Goal: Task Accomplishment & Management: Manage account settings

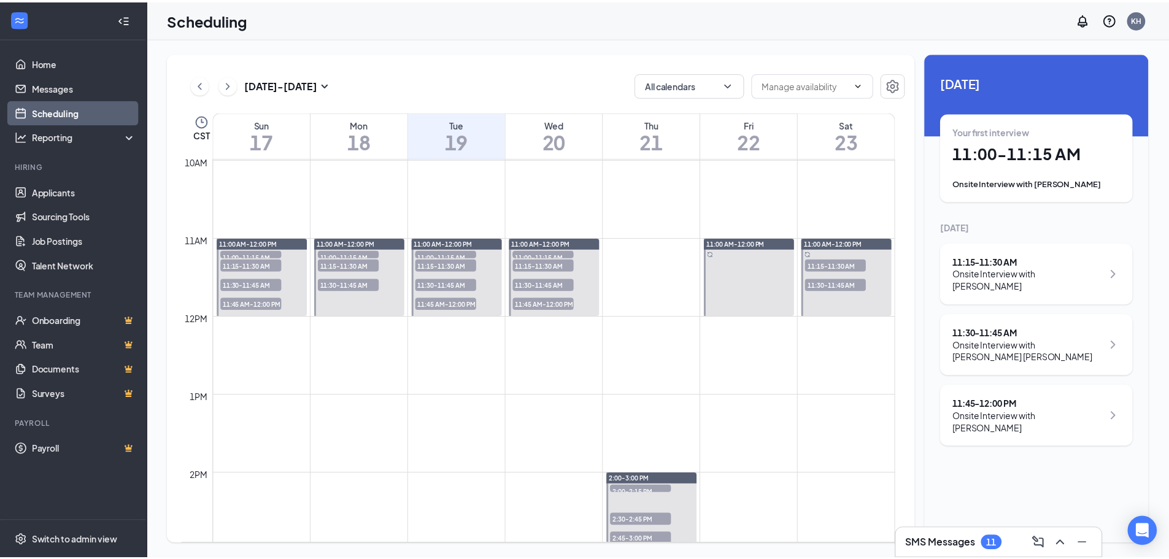
scroll to position [787, 0]
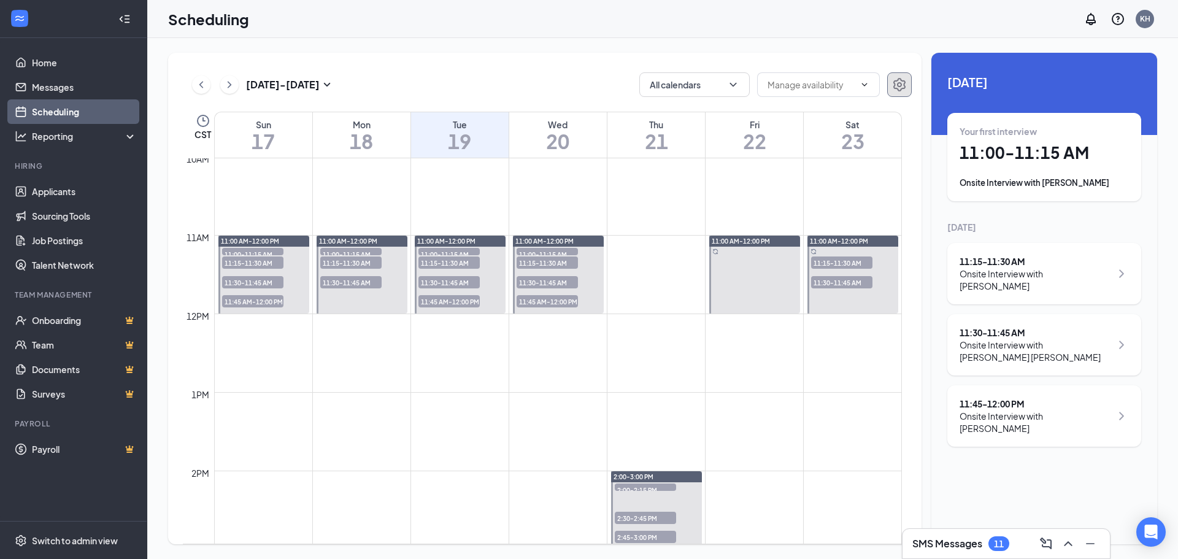
click at [897, 77] on icon "Settings" at bounding box center [899, 84] width 15 height 15
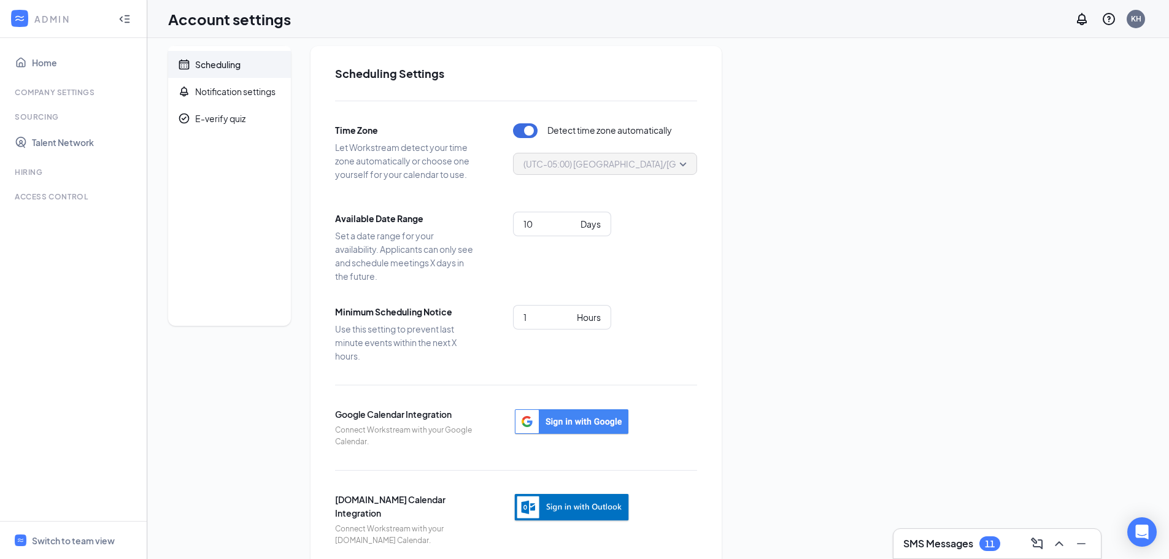
scroll to position [28, 0]
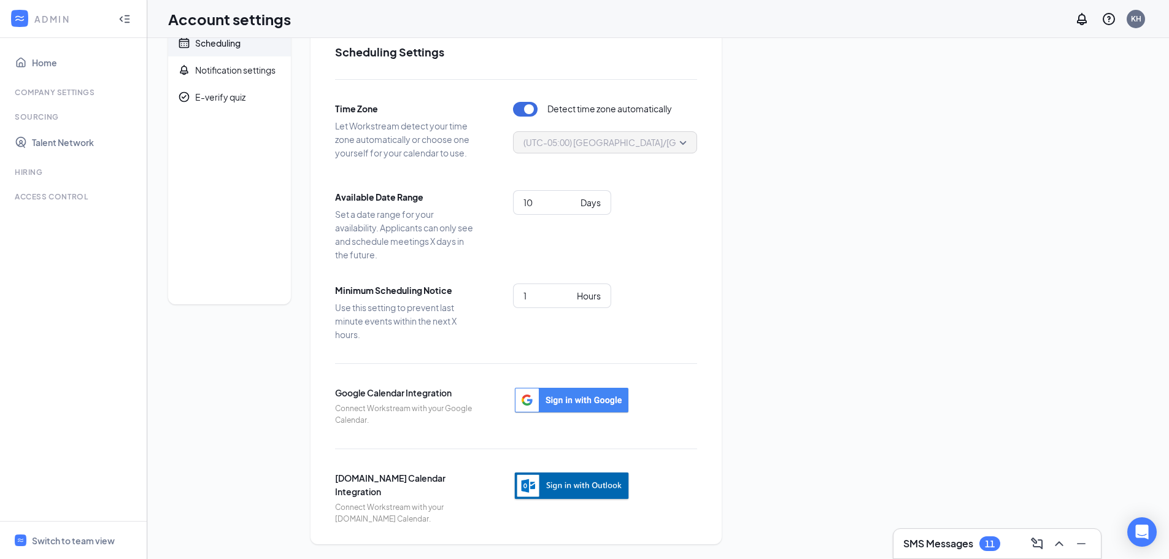
click at [528, 483] on img "button" at bounding box center [571, 486] width 117 height 30
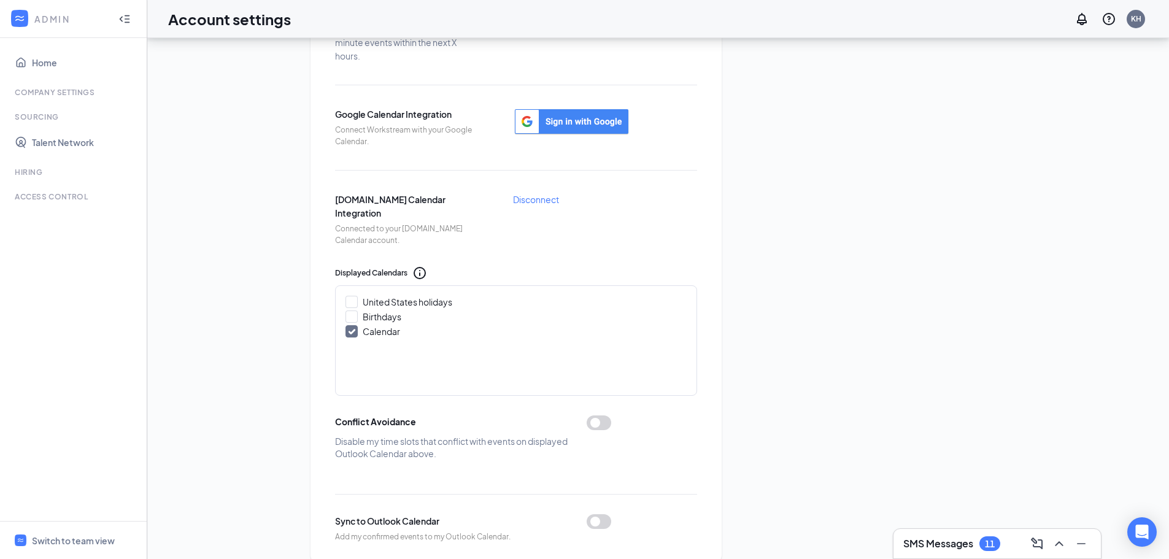
scroll to position [325, 0]
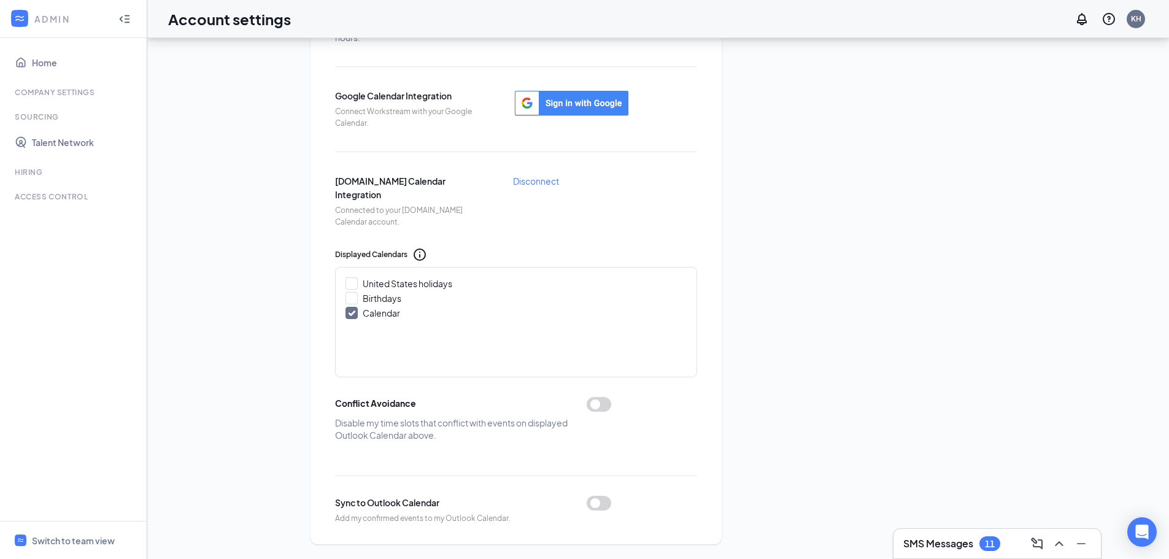
click at [602, 509] on button "button" at bounding box center [598, 503] width 25 height 15
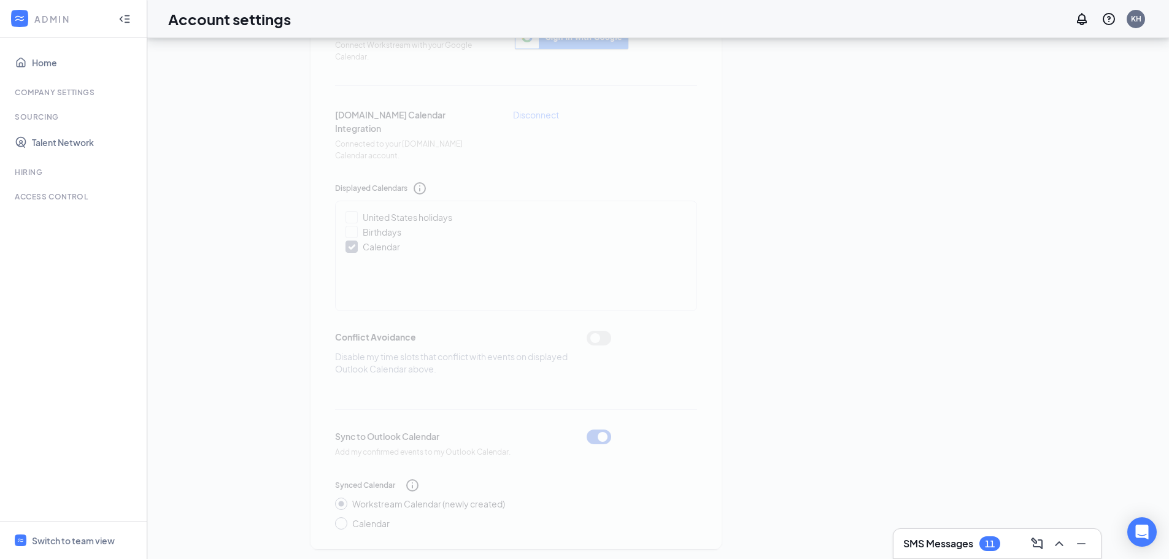
scroll to position [396, 0]
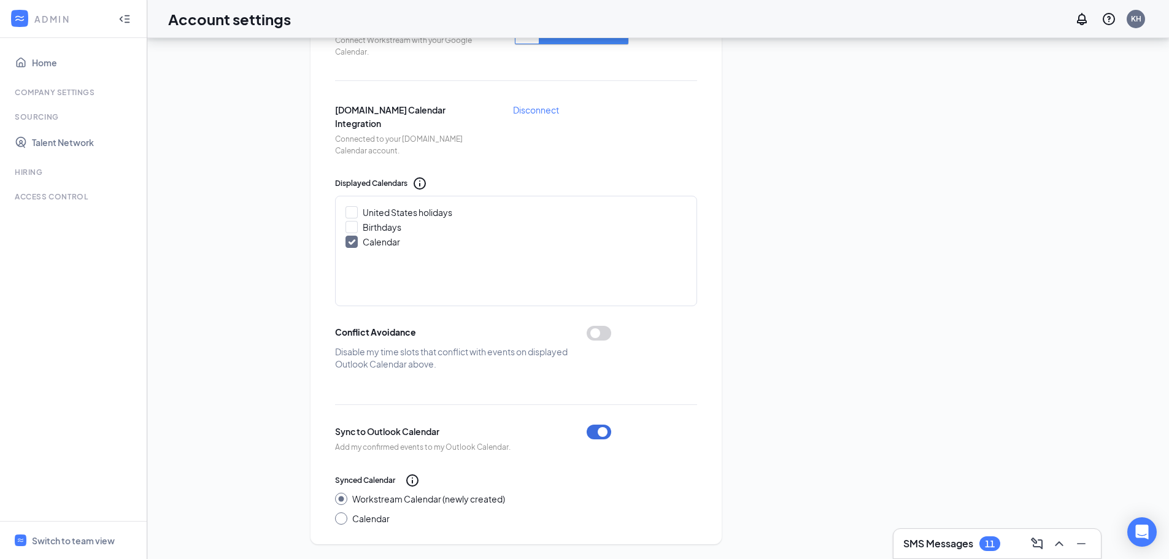
click at [343, 518] on input "Calendar" at bounding box center [339, 516] width 9 height 9
radio input "true"
radio input "false"
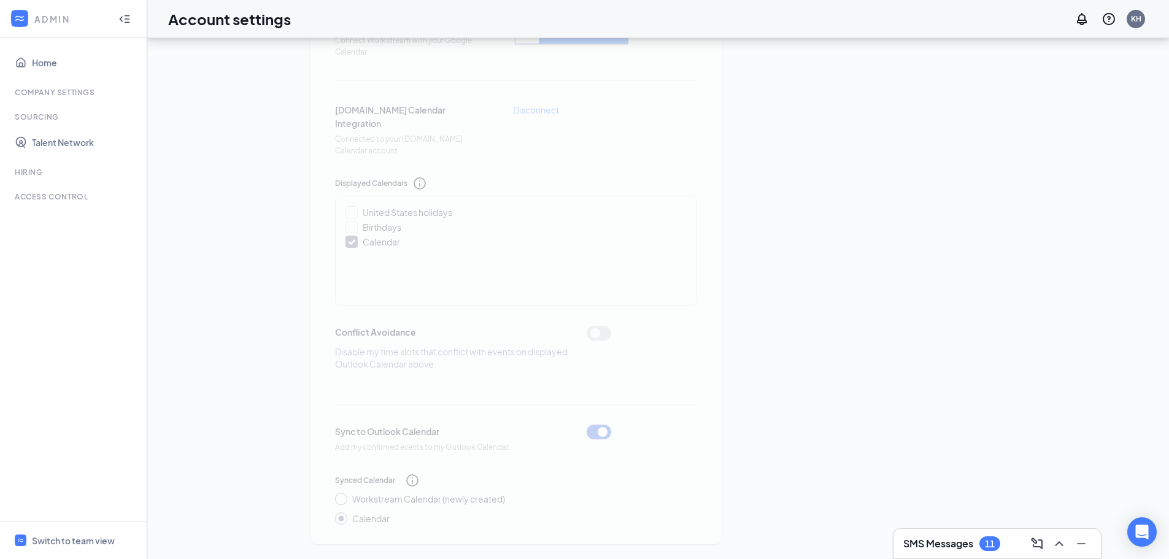
click at [809, 463] on div "Scheduling Notification settings E-verify quiz Scheduling Settings Time Zone Le…" at bounding box center [658, 100] width 980 height 888
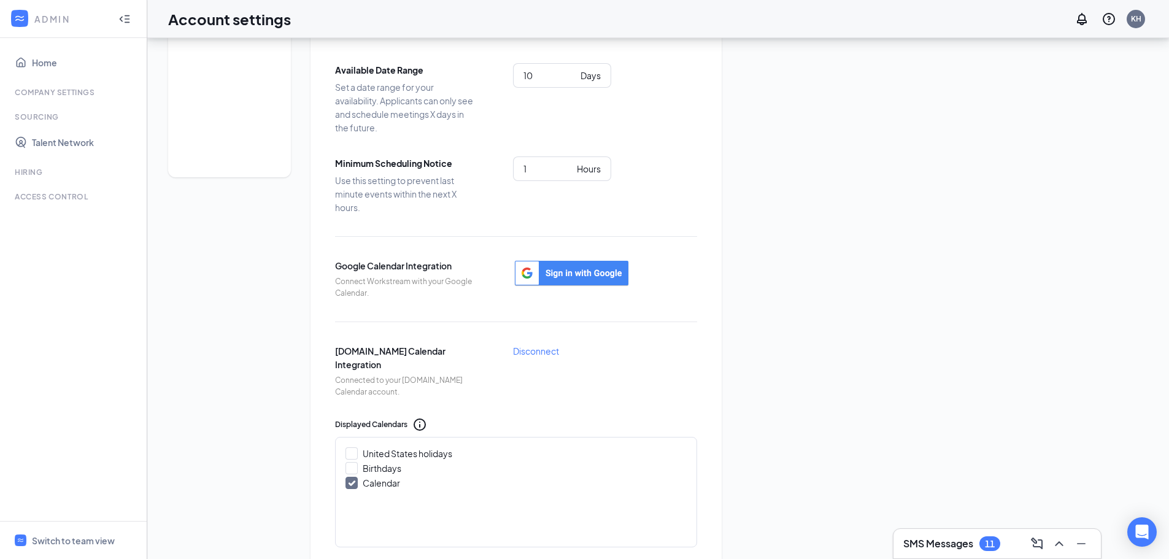
scroll to position [90, 0]
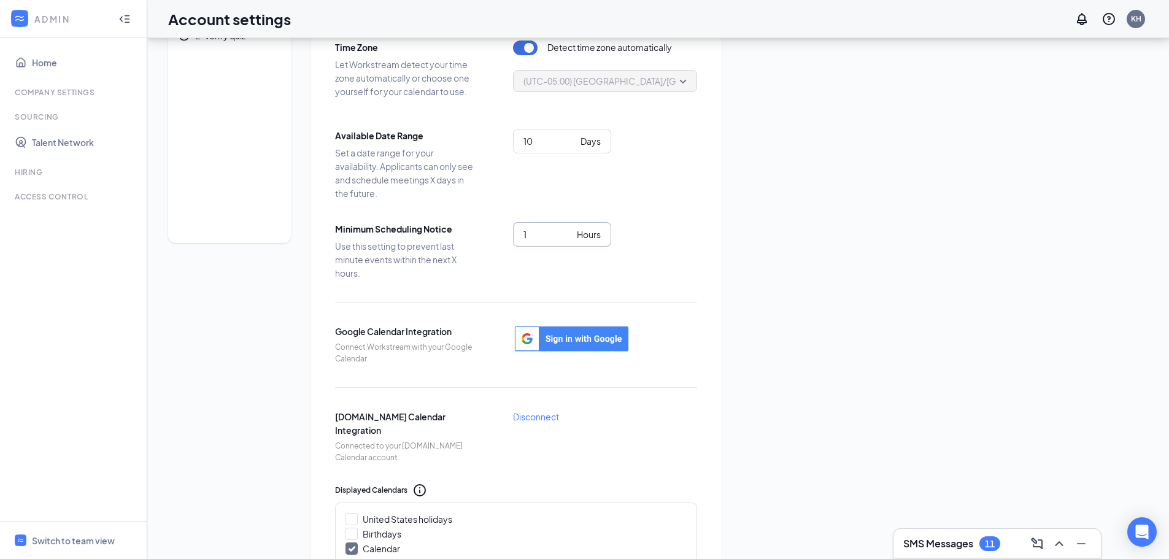
drag, startPoint x: 550, startPoint y: 247, endPoint x: 555, endPoint y: 240, distance: 8.3
click at [550, 247] on div "1 Hours" at bounding box center [605, 243] width 184 height 43
click at [555, 239] on input "1" at bounding box center [547, 234] width 48 height 13
click at [566, 232] on input "2" at bounding box center [547, 234] width 48 height 13
click at [566, 232] on input "3" at bounding box center [547, 234] width 48 height 13
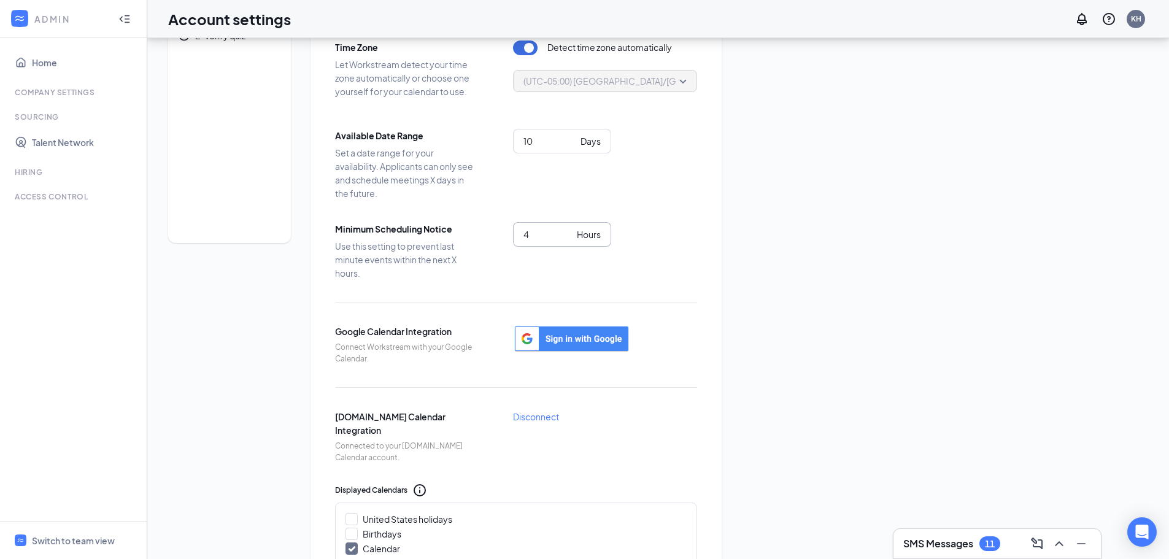
click at [566, 232] on input "4" at bounding box center [547, 234] width 48 height 13
click at [565, 231] on input "5" at bounding box center [547, 234] width 48 height 13
type input "6"
click at [565, 231] on input "6" at bounding box center [547, 234] width 48 height 13
click at [589, 272] on div "Minimum Scheduling Notice Use this setting to prevent last minute events within…" at bounding box center [516, 251] width 362 height 58
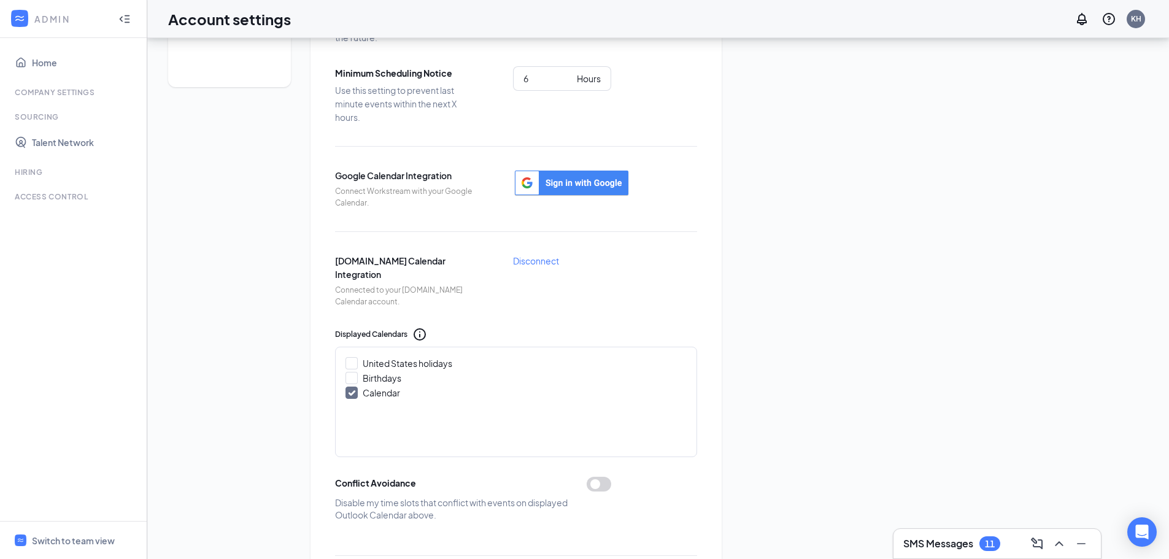
scroll to position [0, 0]
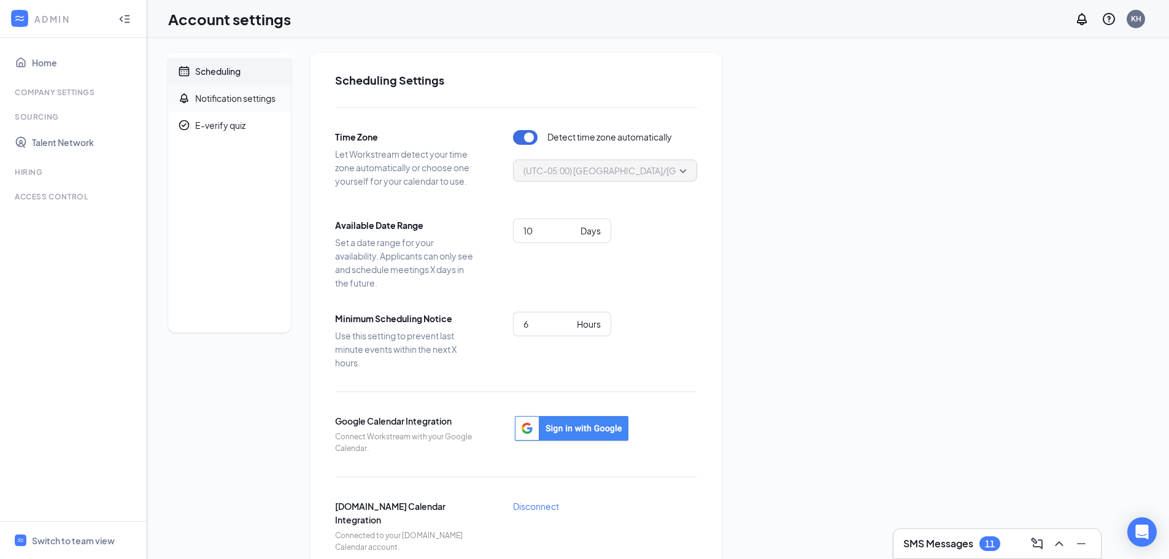
click at [213, 104] on div "Notification settings" at bounding box center [235, 98] width 80 height 12
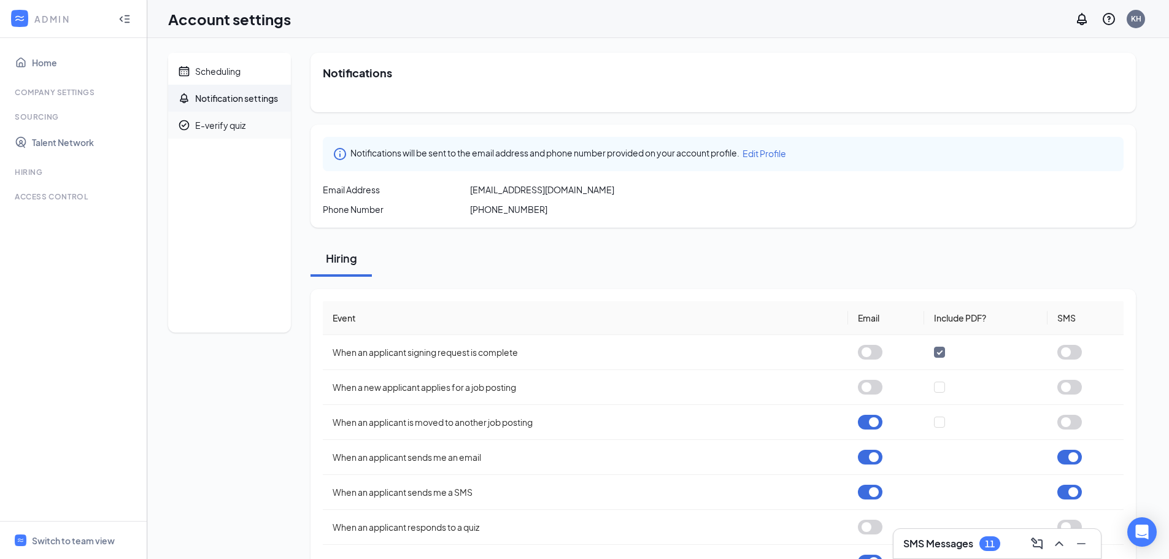
click at [229, 129] on div "E-verify quiz" at bounding box center [220, 125] width 50 height 12
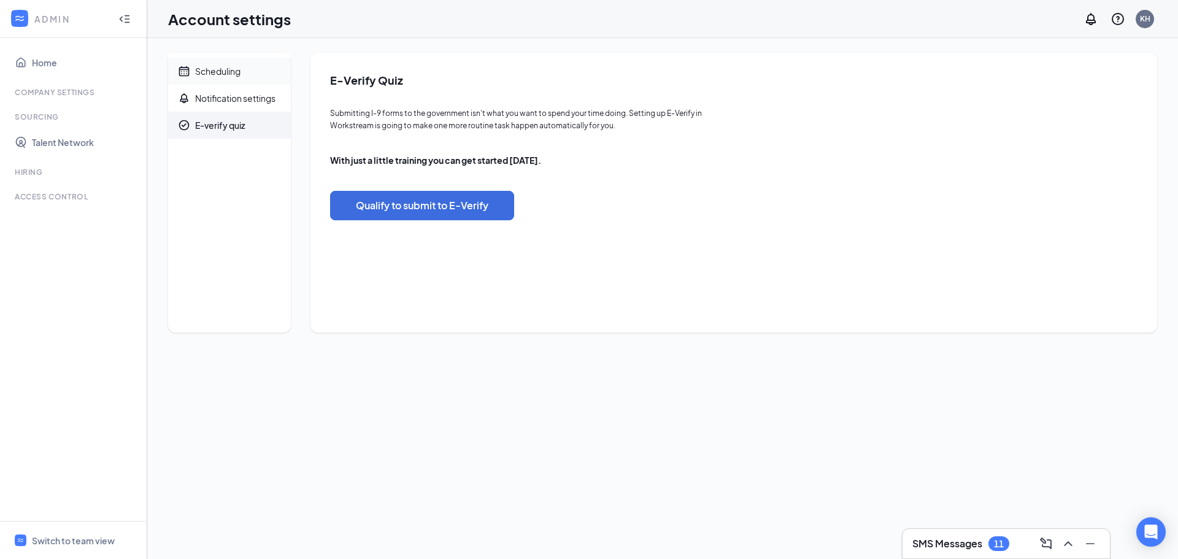
click at [202, 81] on span "Scheduling" at bounding box center [238, 71] width 86 height 27
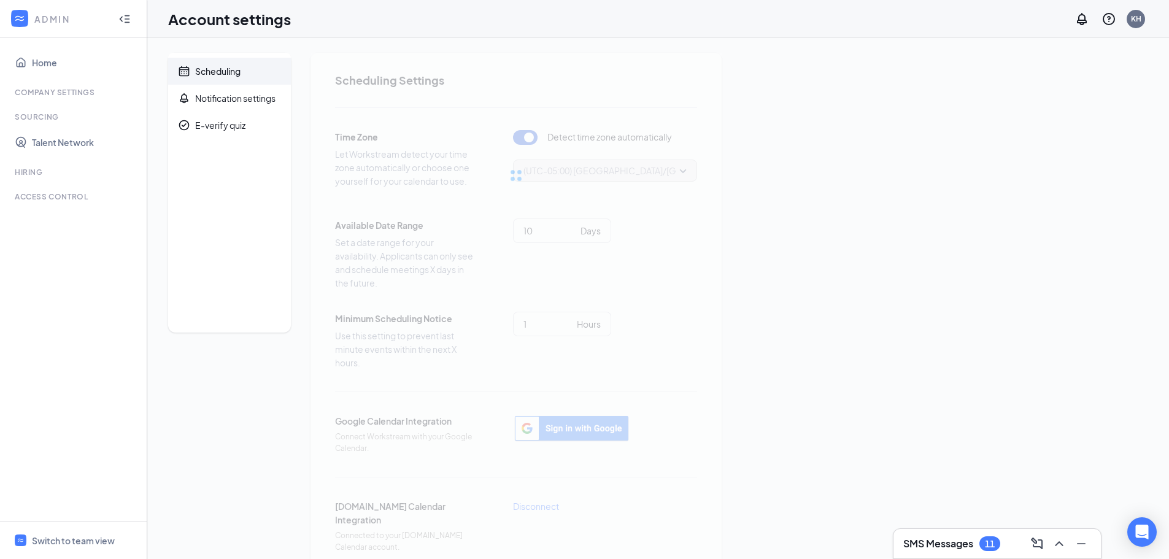
type input "6"
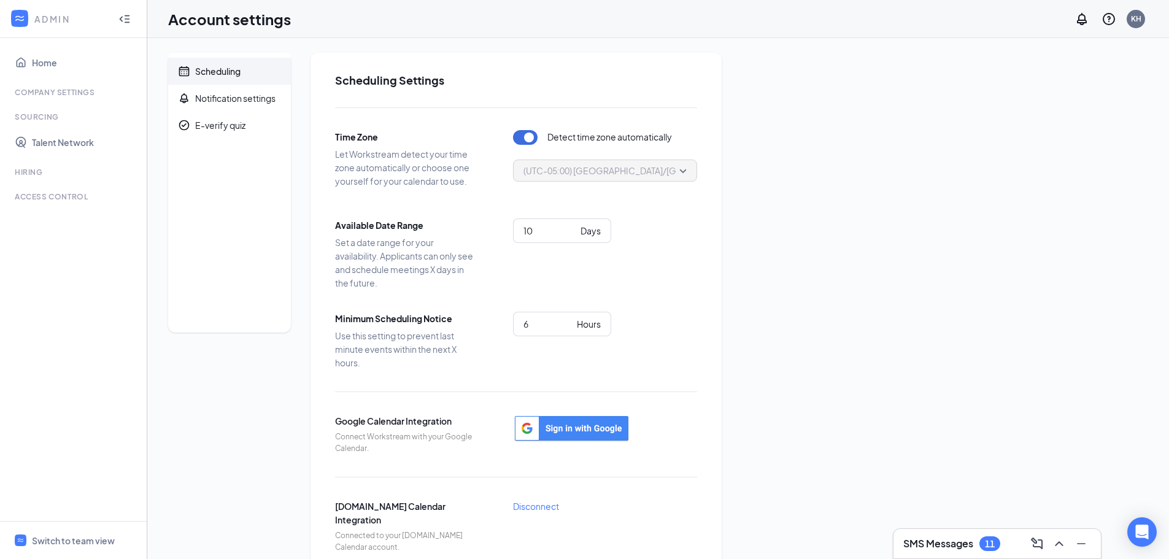
click at [526, 133] on button "button" at bounding box center [525, 137] width 25 height 15
click at [545, 175] on span "(UTC-05:00) America/Chicago - Central Time" at bounding box center [668, 170] width 290 height 18
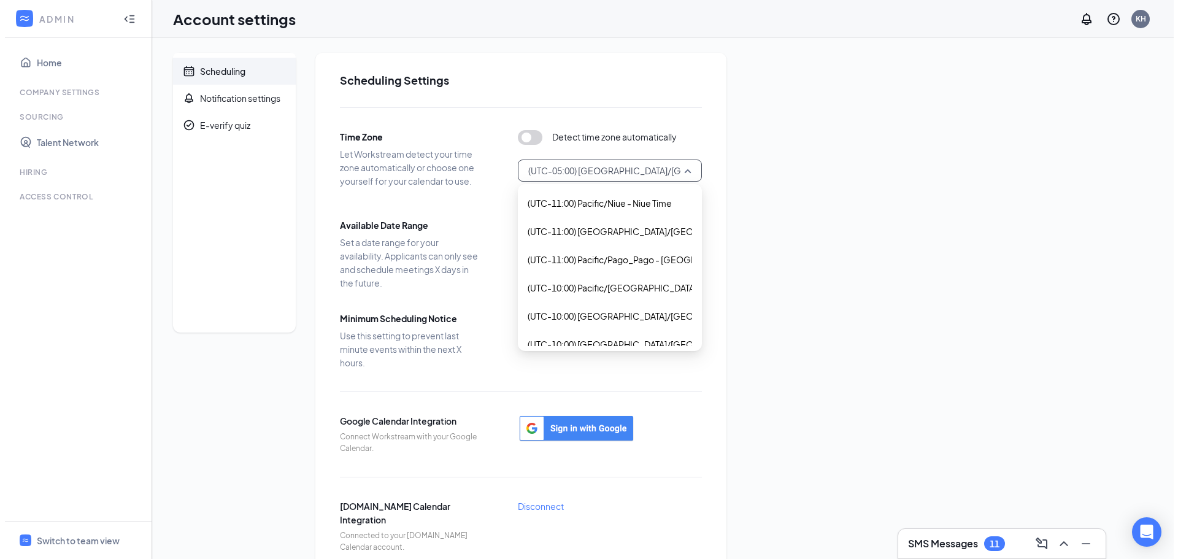
scroll to position [719, 0]
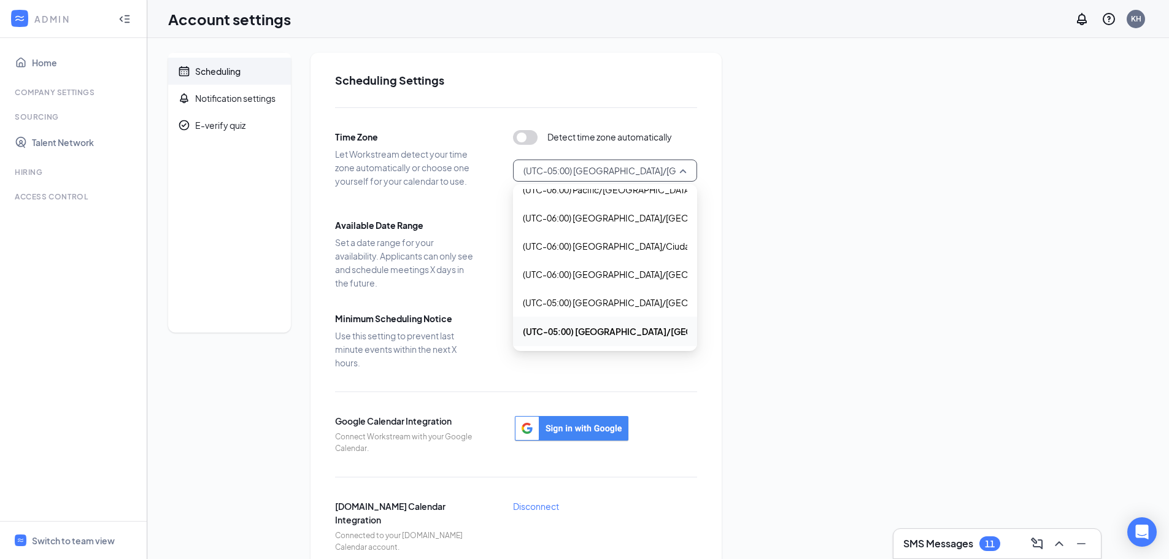
click at [545, 175] on span "(UTC-05:00) America/Chicago - Central Time" at bounding box center [668, 170] width 290 height 18
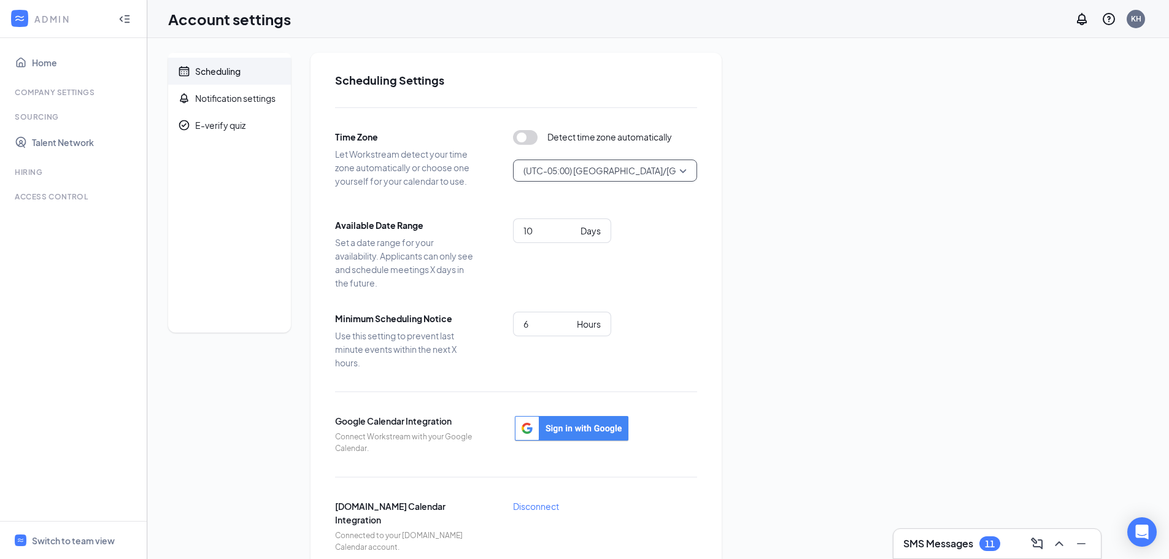
click at [466, 220] on span "Available Date Range" at bounding box center [405, 224] width 141 height 13
click at [32, 63] on link "Home" at bounding box center [84, 62] width 105 height 25
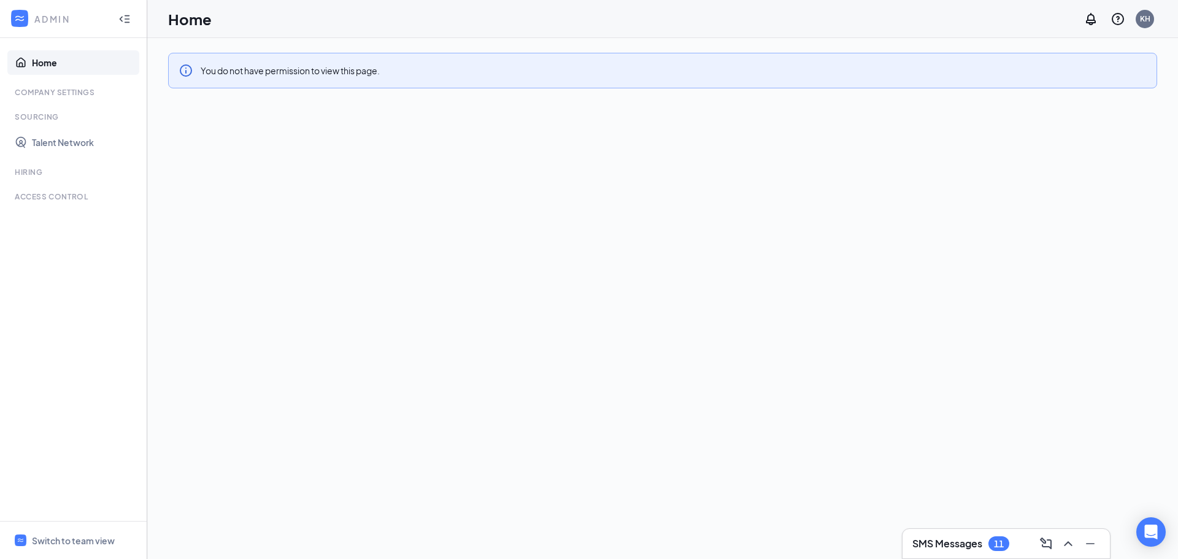
click at [28, 12] on div at bounding box center [20, 19] width 22 height 22
click at [120, 23] on icon "Collapse" at bounding box center [124, 19] width 12 height 12
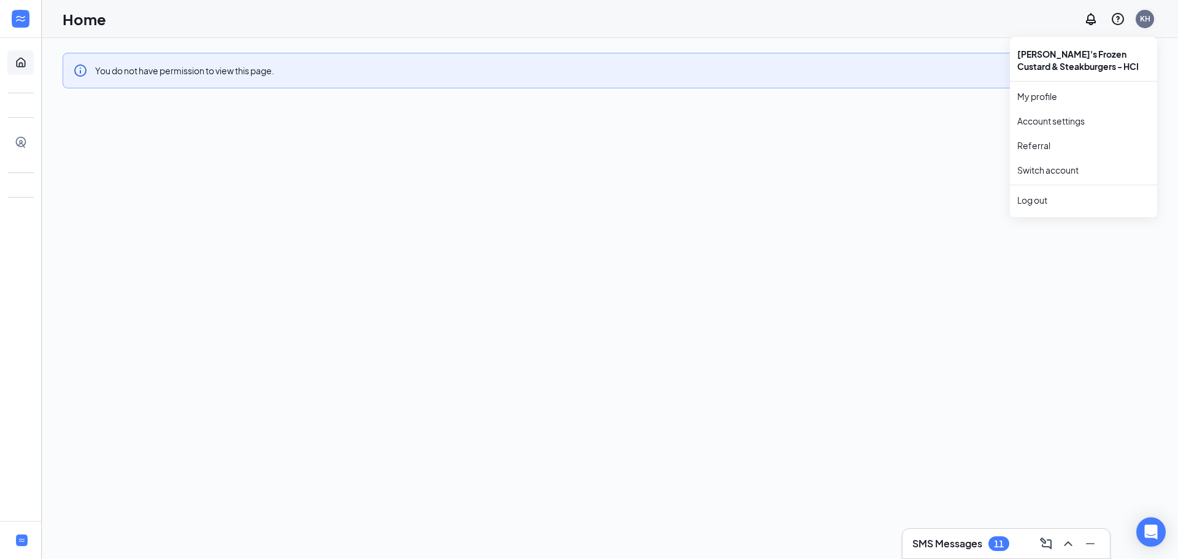
click at [1148, 13] on div "KH" at bounding box center [1145, 18] width 10 height 10
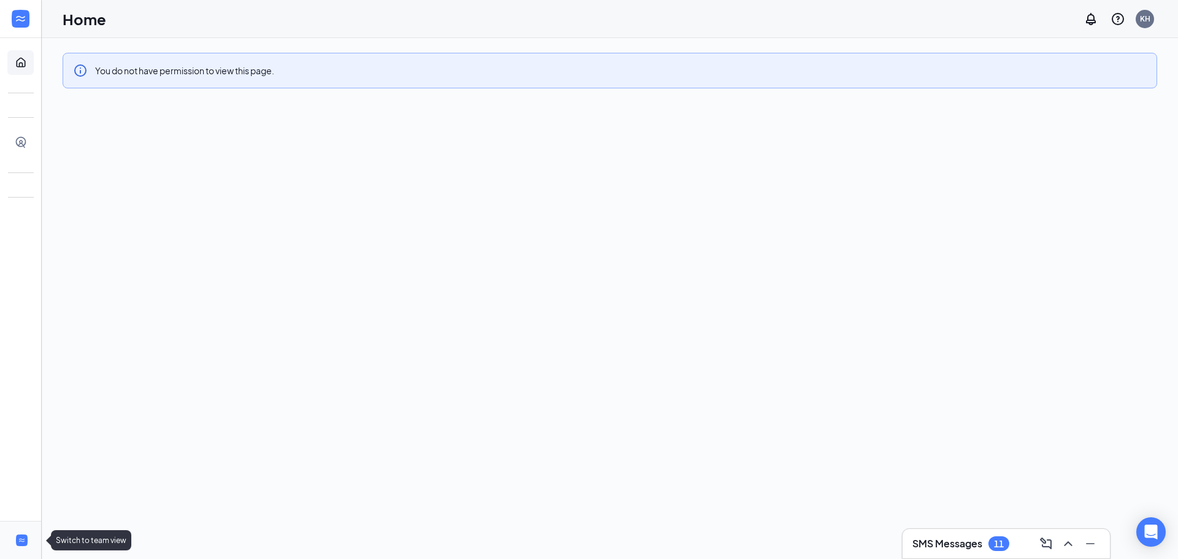
click at [13, 537] on li "Switch to team view" at bounding box center [20, 539] width 41 height 37
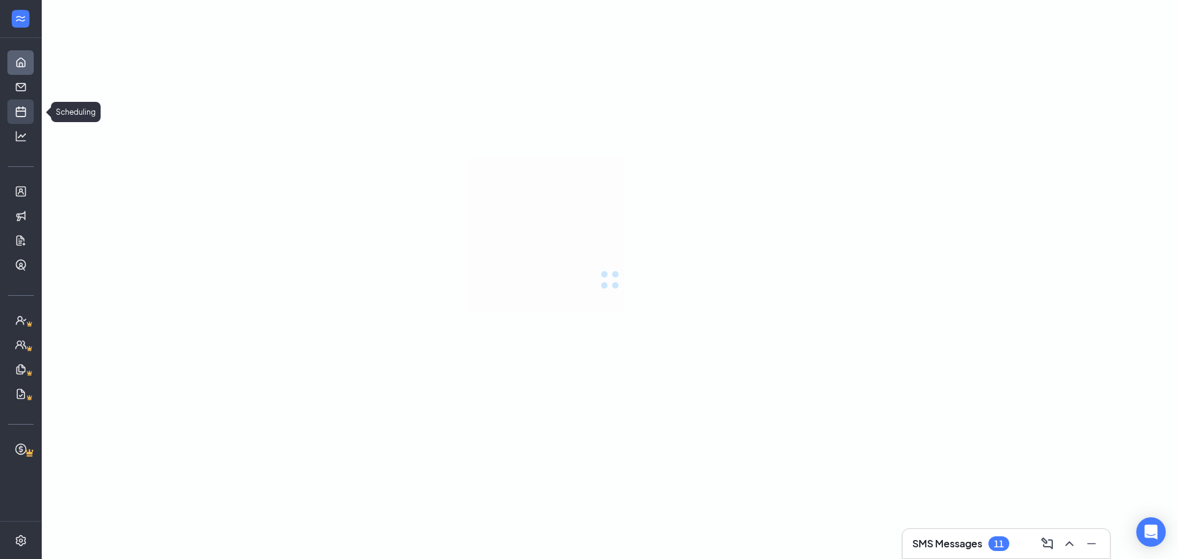
click at [32, 115] on link "Scheduling" at bounding box center [38, 111] width 12 height 25
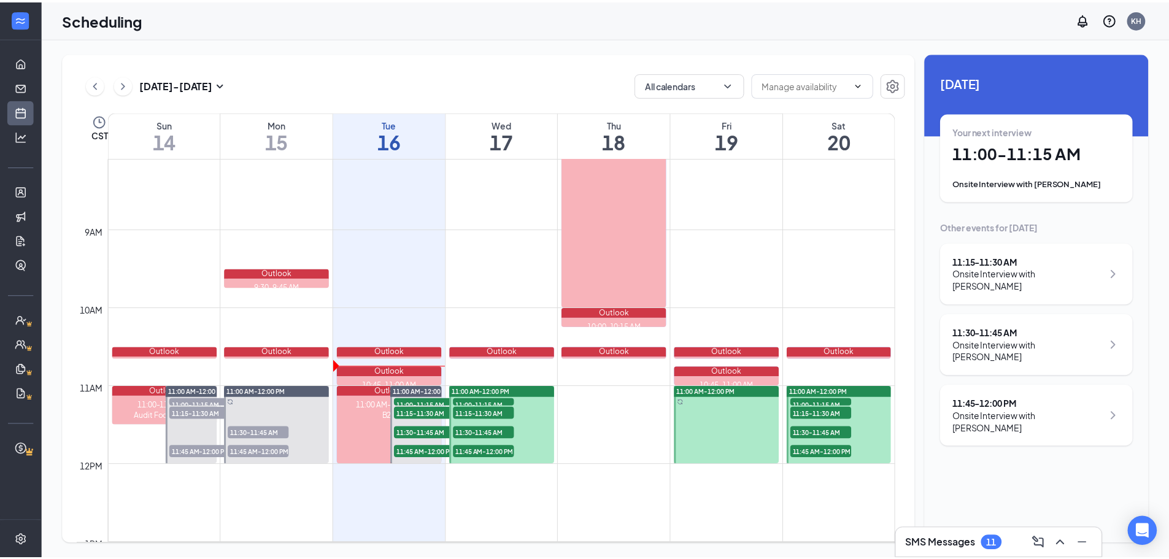
scroll to position [664, 0]
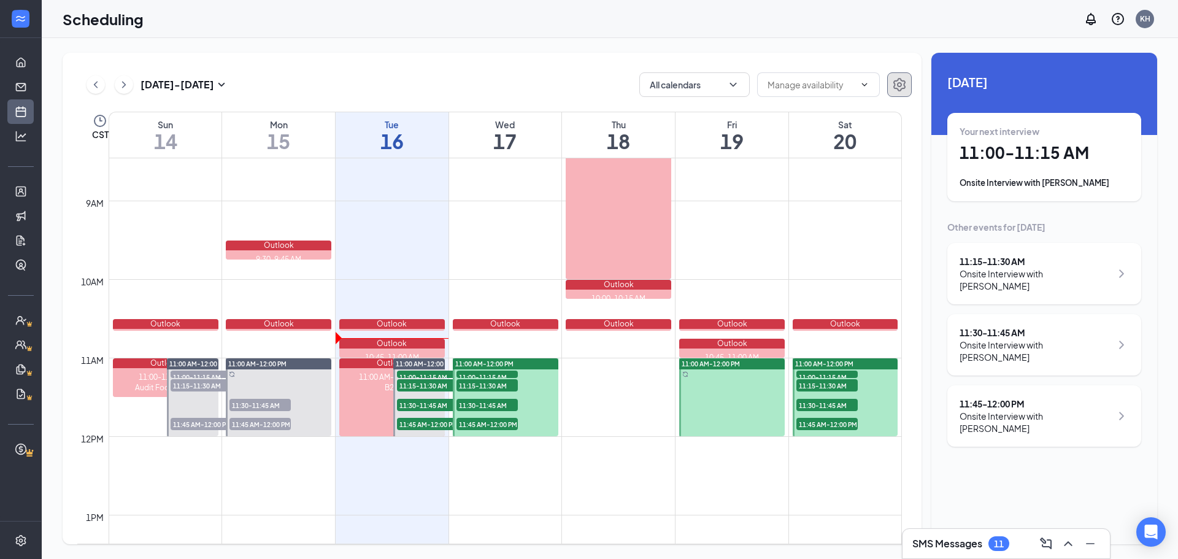
click at [894, 77] on icon "Settings" at bounding box center [899, 84] width 15 height 15
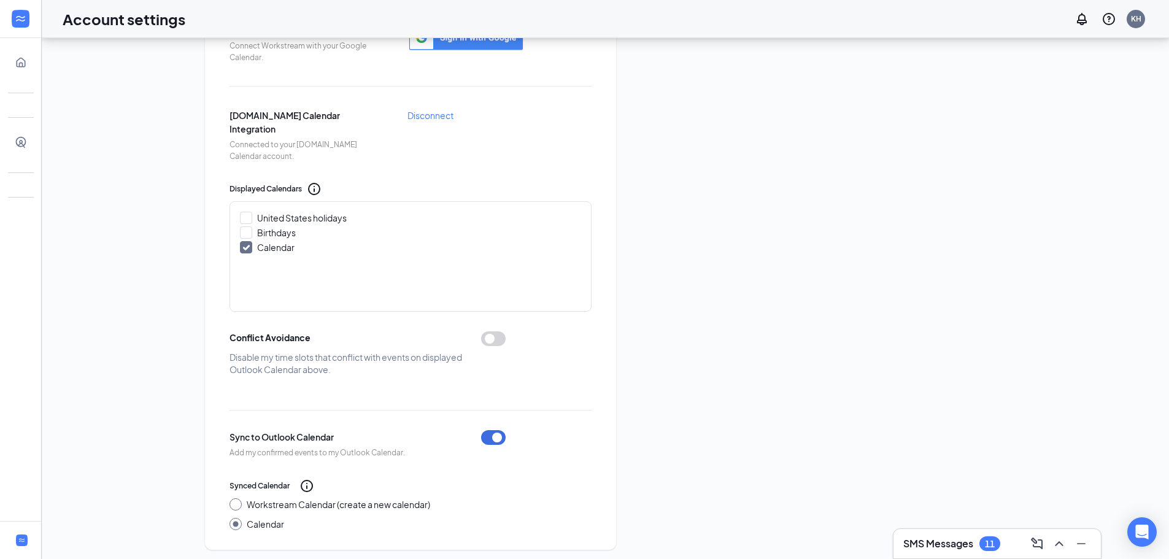
scroll to position [396, 0]
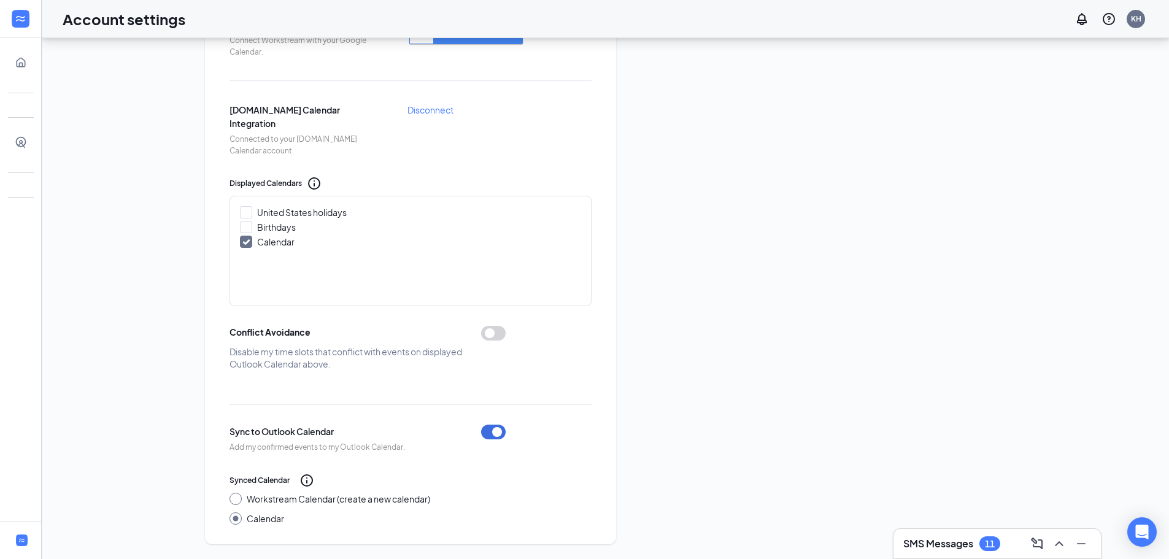
click at [654, 326] on div "Scheduling Notification settings E-verify quiz Scheduling Settings Time Zone Le…" at bounding box center [605, 100] width 1085 height 888
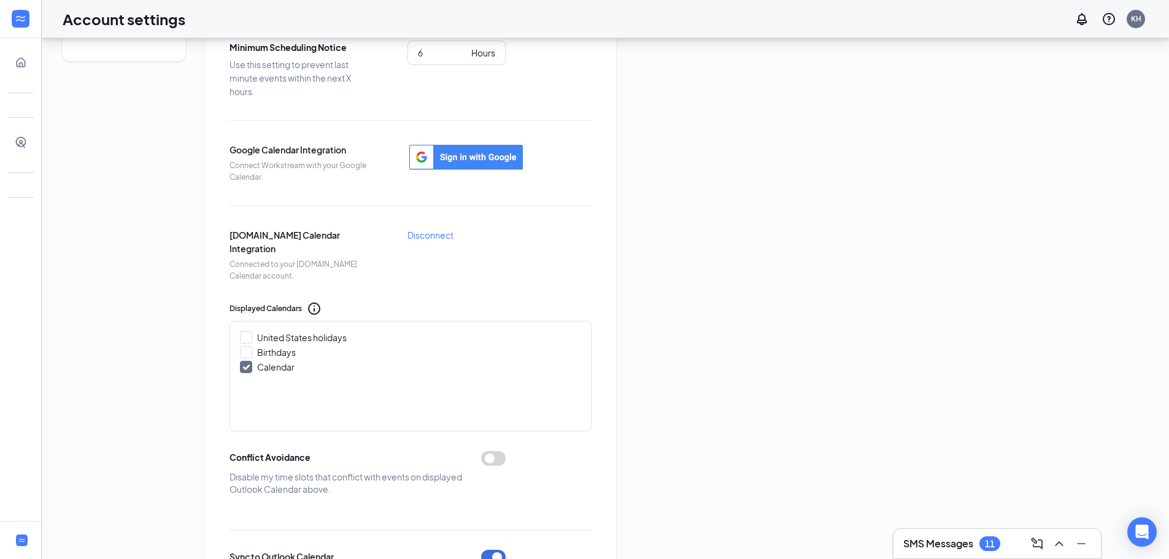
scroll to position [212, 0]
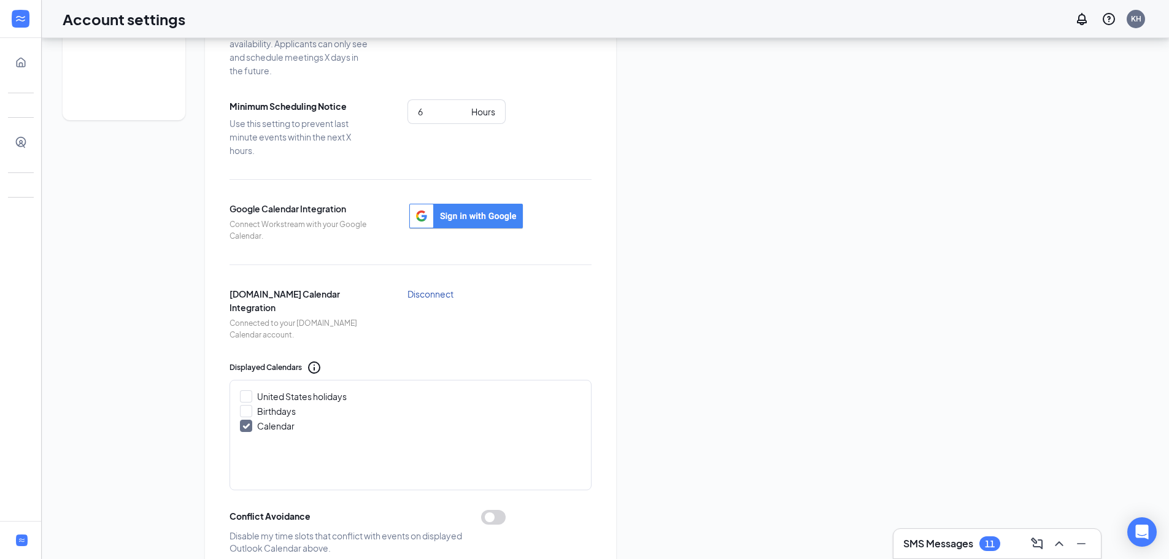
click at [447, 296] on link "Disconnect" at bounding box center [430, 293] width 46 height 13
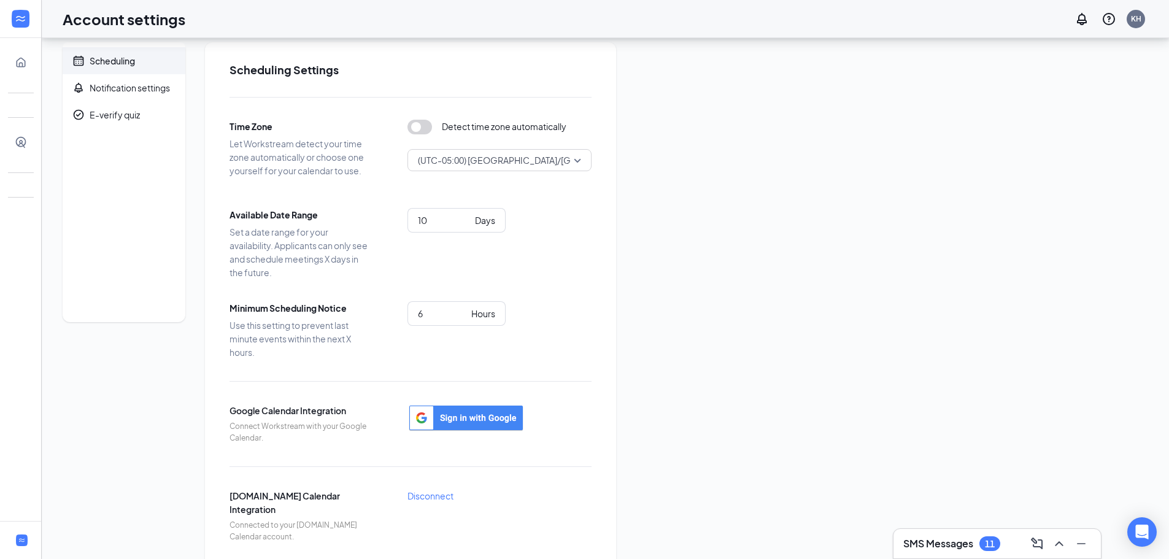
scroll to position [0, 0]
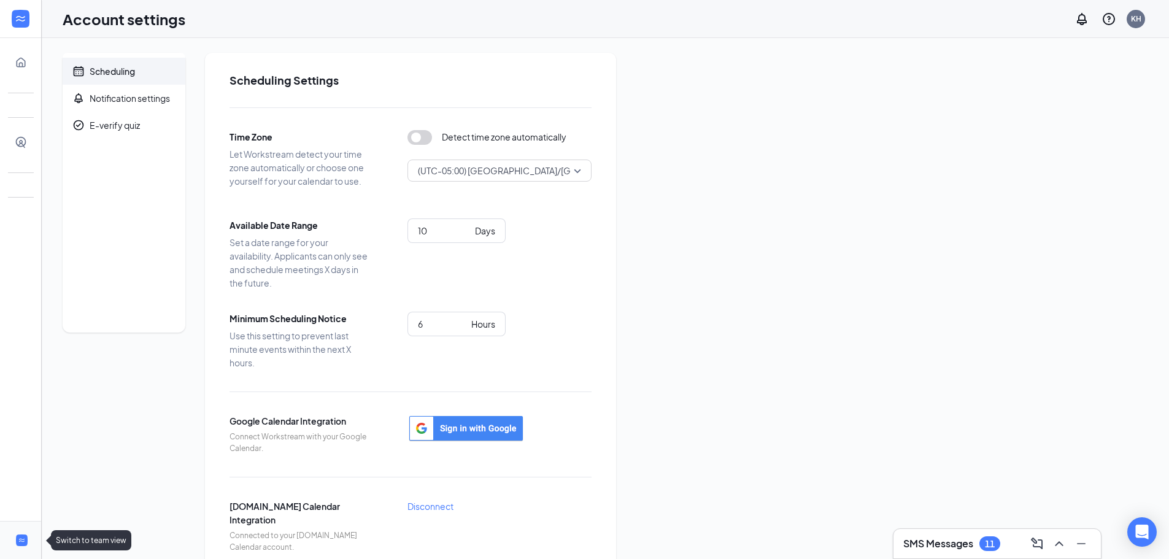
click at [28, 542] on div at bounding box center [22, 540] width 15 height 15
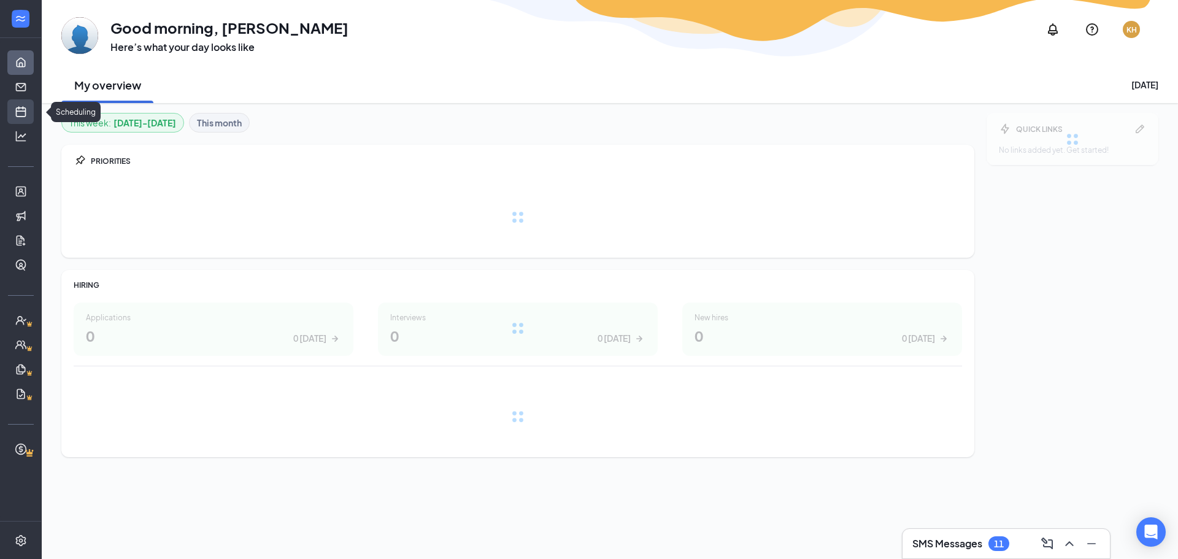
click at [32, 120] on link "Scheduling" at bounding box center [38, 111] width 12 height 25
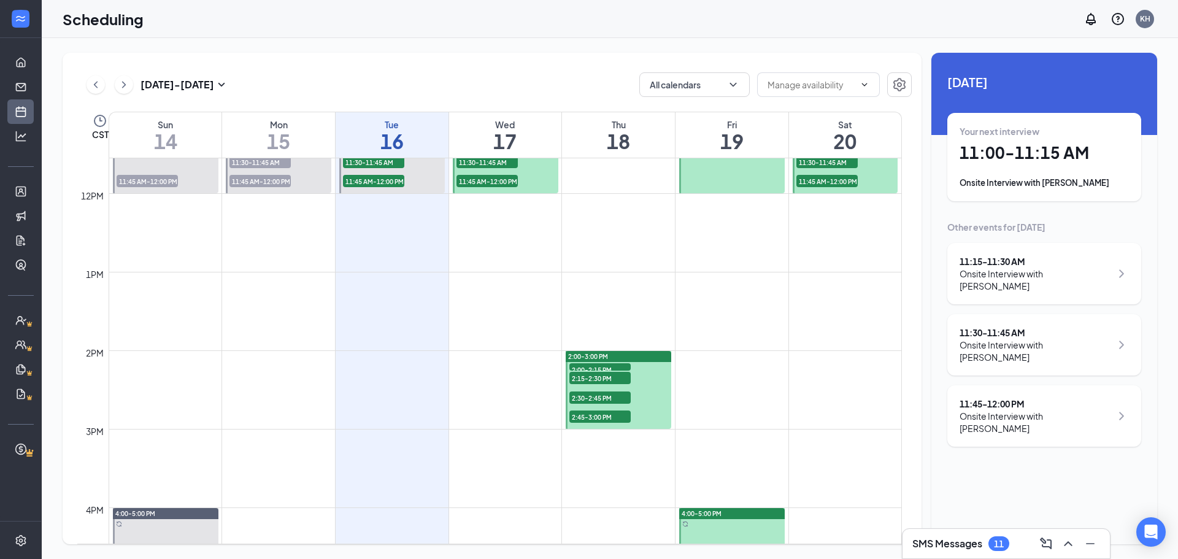
scroll to position [910, 0]
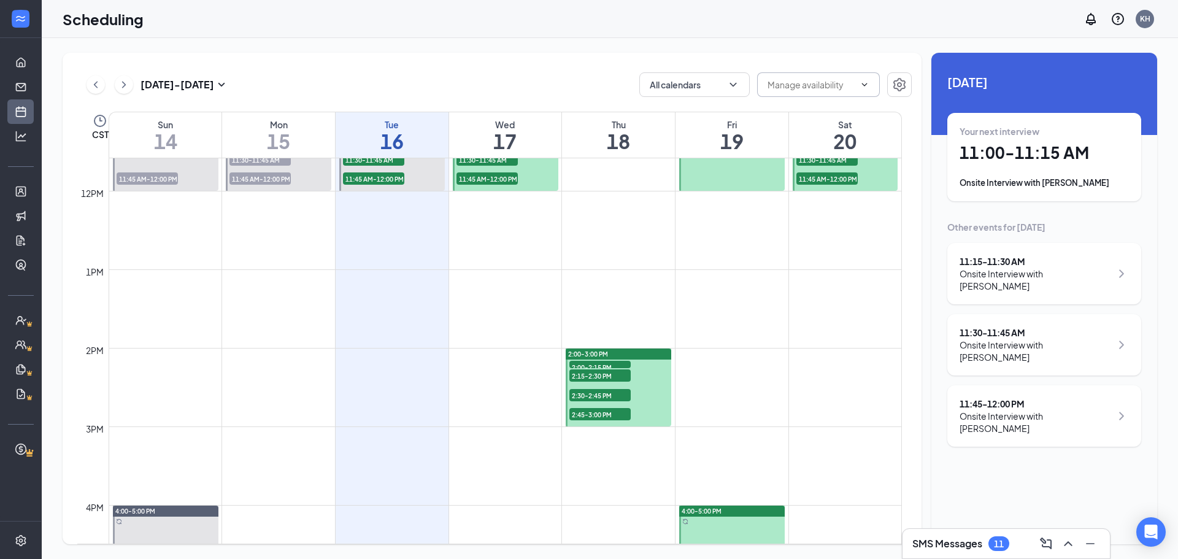
click at [866, 93] on span at bounding box center [818, 84] width 123 height 25
click at [866, 81] on icon "ChevronDown" at bounding box center [864, 85] width 10 height 10
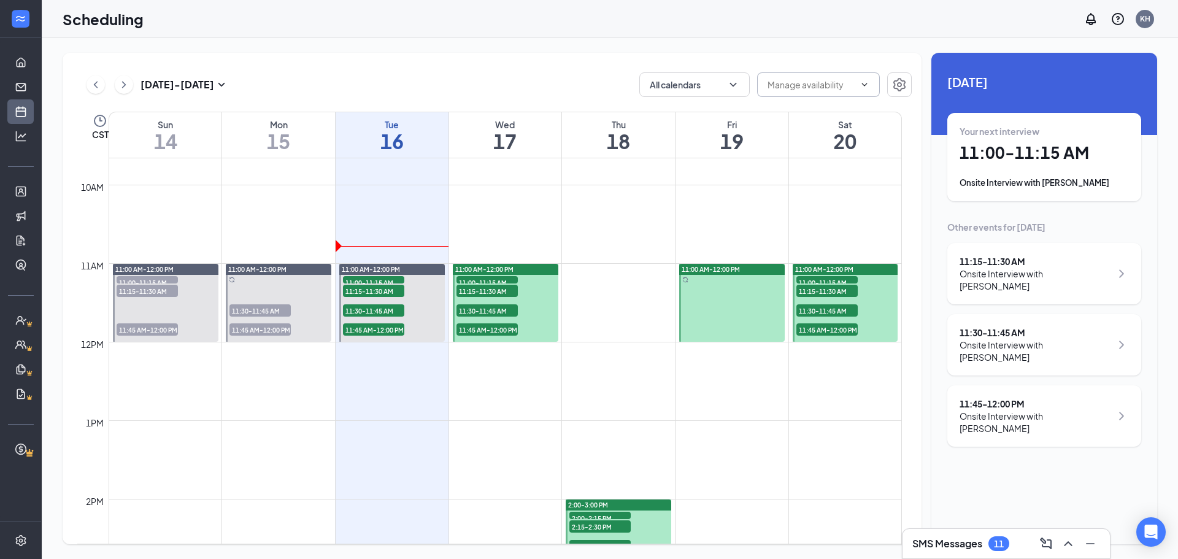
scroll to position [726, 0]
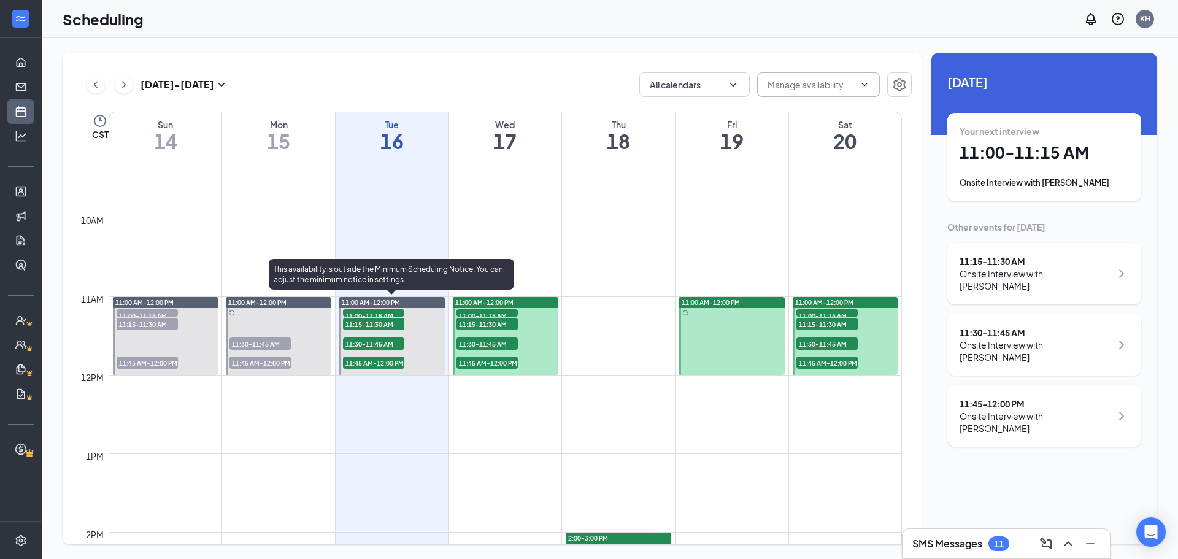
click at [393, 312] on span "11:00-11:15 AM" at bounding box center [373, 315] width 61 height 12
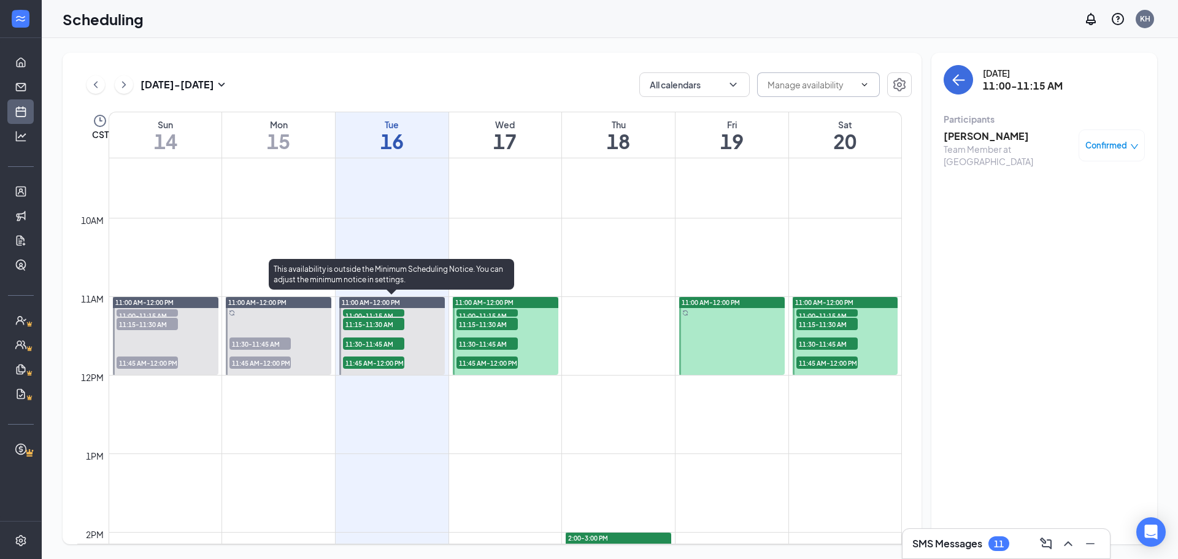
click at [393, 324] on span "11:15-11:30 AM" at bounding box center [373, 324] width 61 height 12
click at [389, 341] on span "11:30-11:45 AM" at bounding box center [373, 343] width 61 height 12
click at [383, 359] on span "11:45 AM-12:00 PM" at bounding box center [373, 362] width 61 height 12
click at [381, 318] on span "11:15-11:30 AM" at bounding box center [373, 324] width 61 height 12
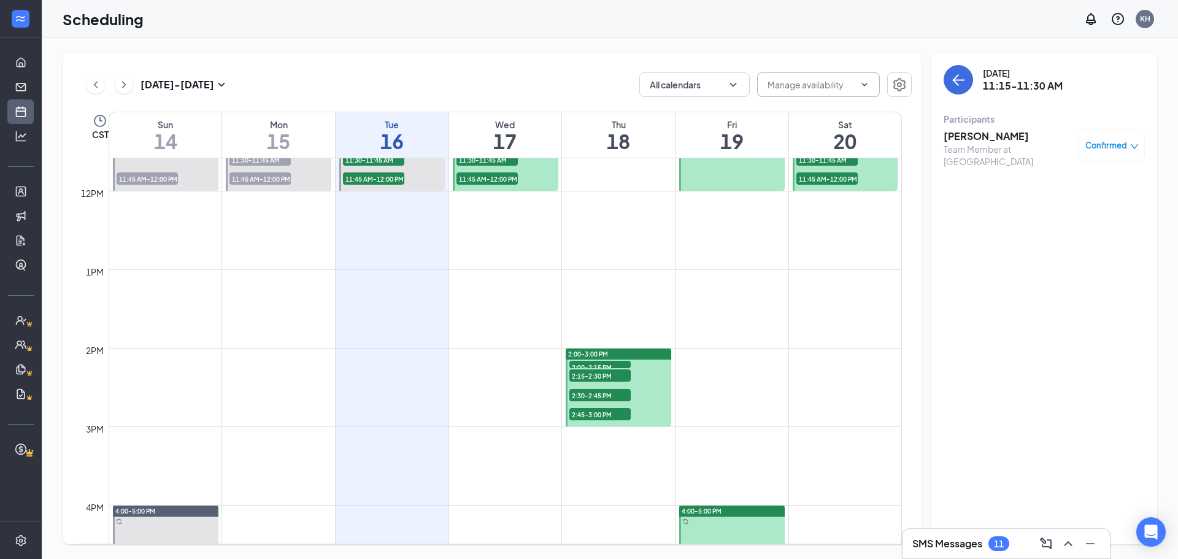
scroll to position [664, 0]
